Goal: Information Seeking & Learning: Find specific fact

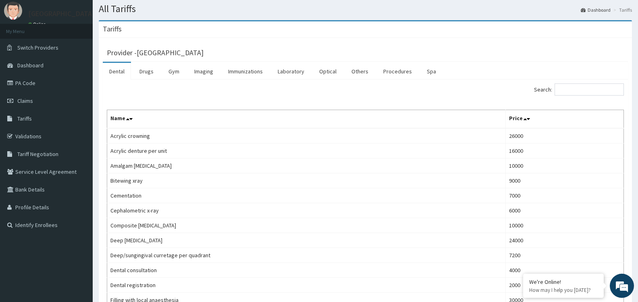
scroll to position [13, 0]
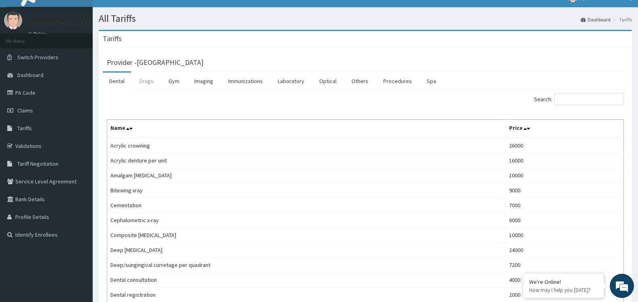
click at [145, 81] on link "Drugs" at bounding box center [146, 81] width 27 height 17
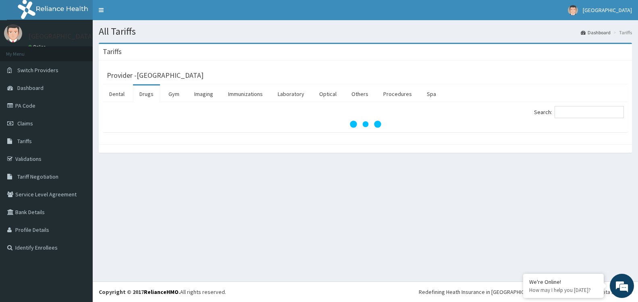
scroll to position [0, 0]
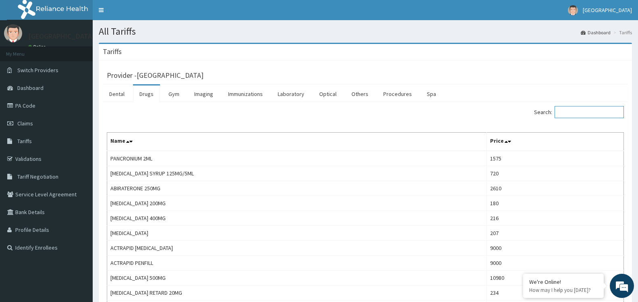
click at [588, 113] on input "Search:" at bounding box center [588, 112] width 69 height 12
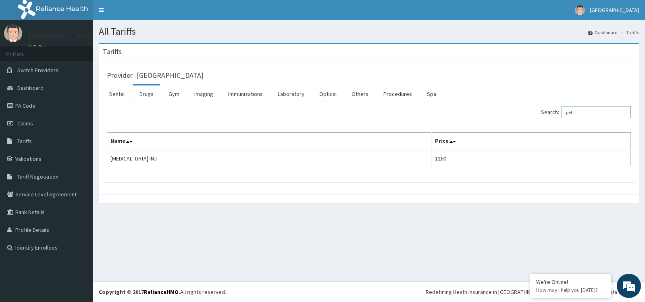
click at [601, 112] on input "pet" at bounding box center [595, 112] width 69 height 12
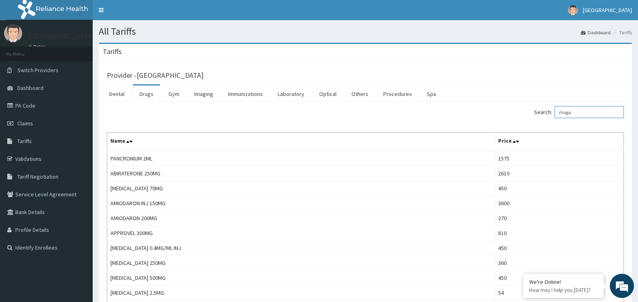
type input "rhogam"
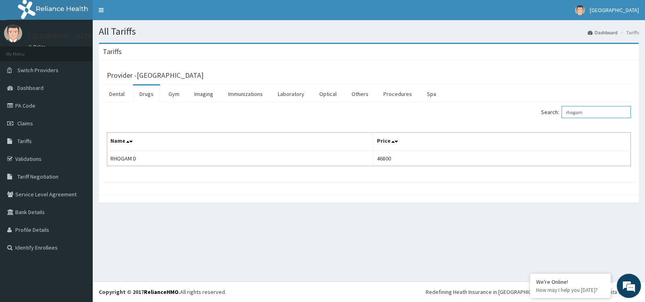
click at [595, 115] on input "rhogam" at bounding box center [595, 112] width 69 height 12
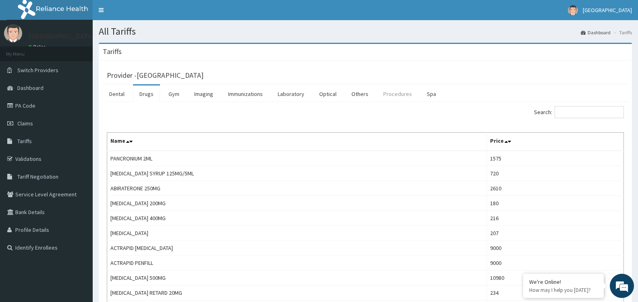
click at [388, 95] on link "Procedures" at bounding box center [397, 93] width 41 height 17
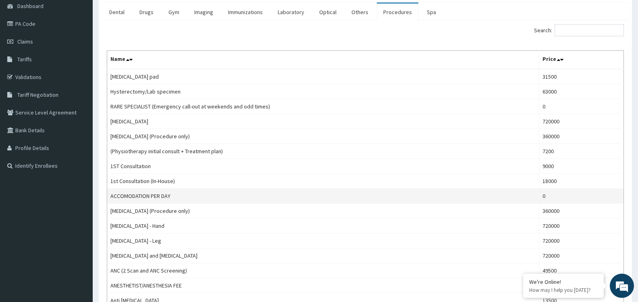
scroll to position [82, 0]
click at [555, 196] on td "0" at bounding box center [581, 195] width 85 height 15
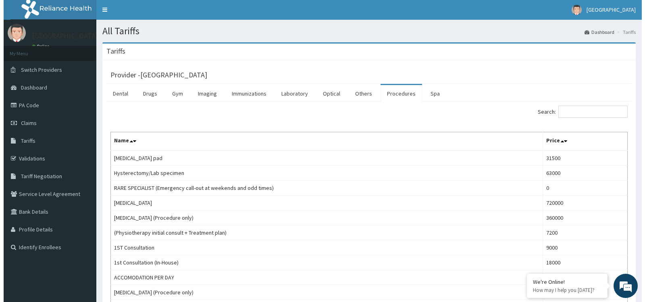
scroll to position [0, 0]
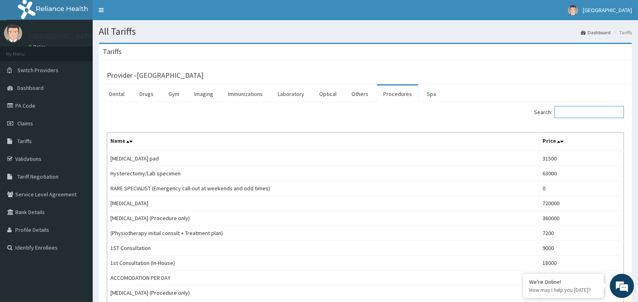
click at [581, 112] on input "Search:" at bounding box center [588, 112] width 69 height 12
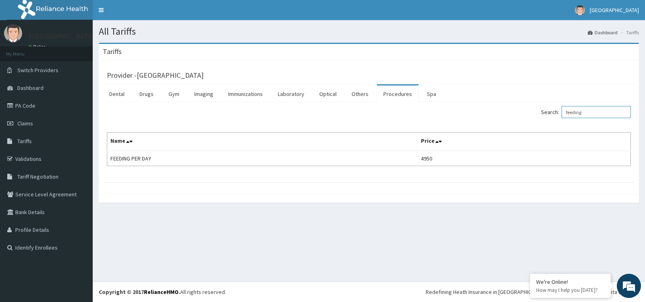
click at [585, 115] on input "feeding" at bounding box center [595, 112] width 69 height 12
type input "s"
type input "double"
click at [33, 105] on link "PA Code" at bounding box center [46, 106] width 93 height 18
